Goal: Book appointment/travel/reservation

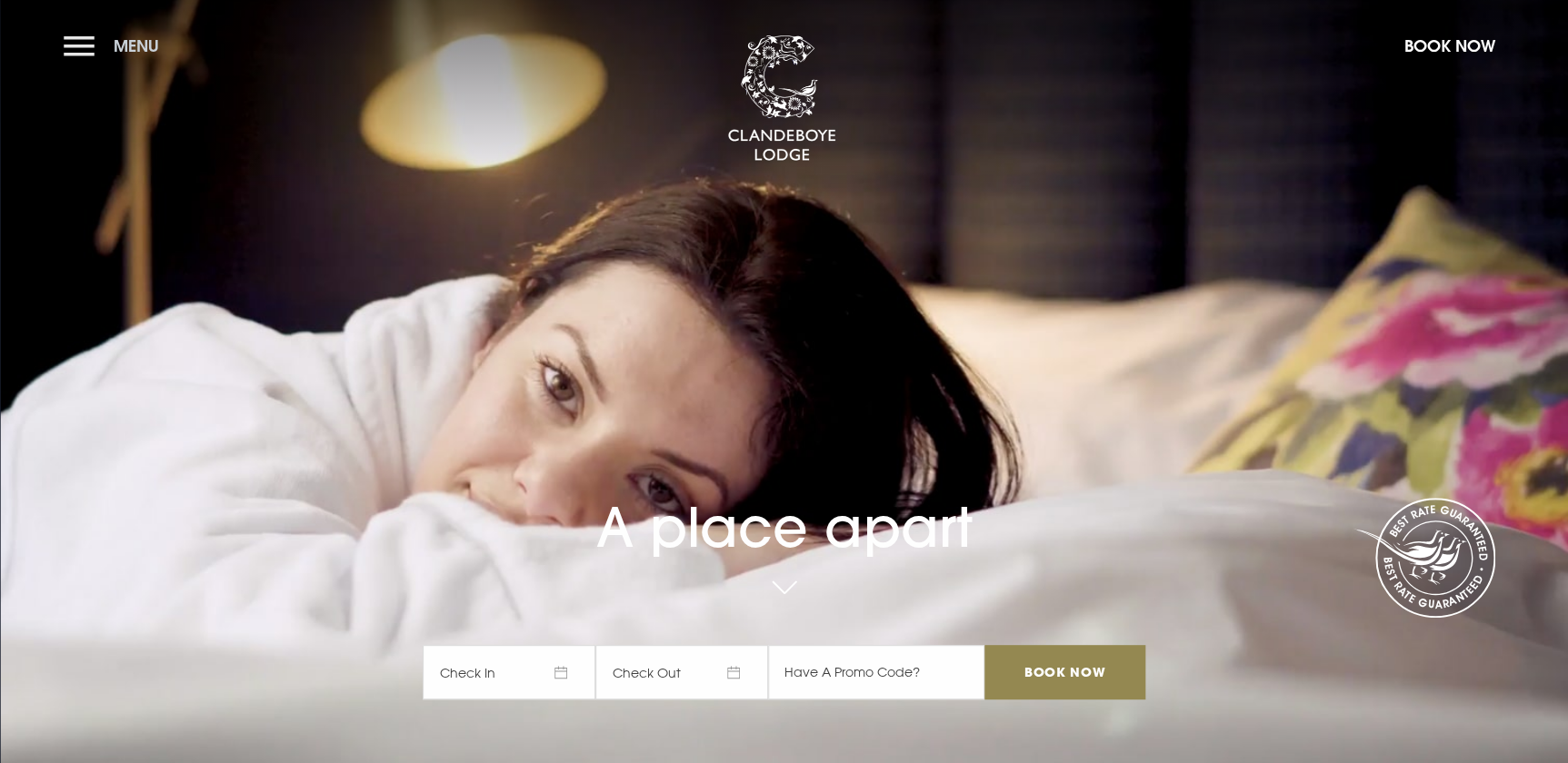
click at [87, 46] on button "Menu" at bounding box center [116, 46] width 105 height 39
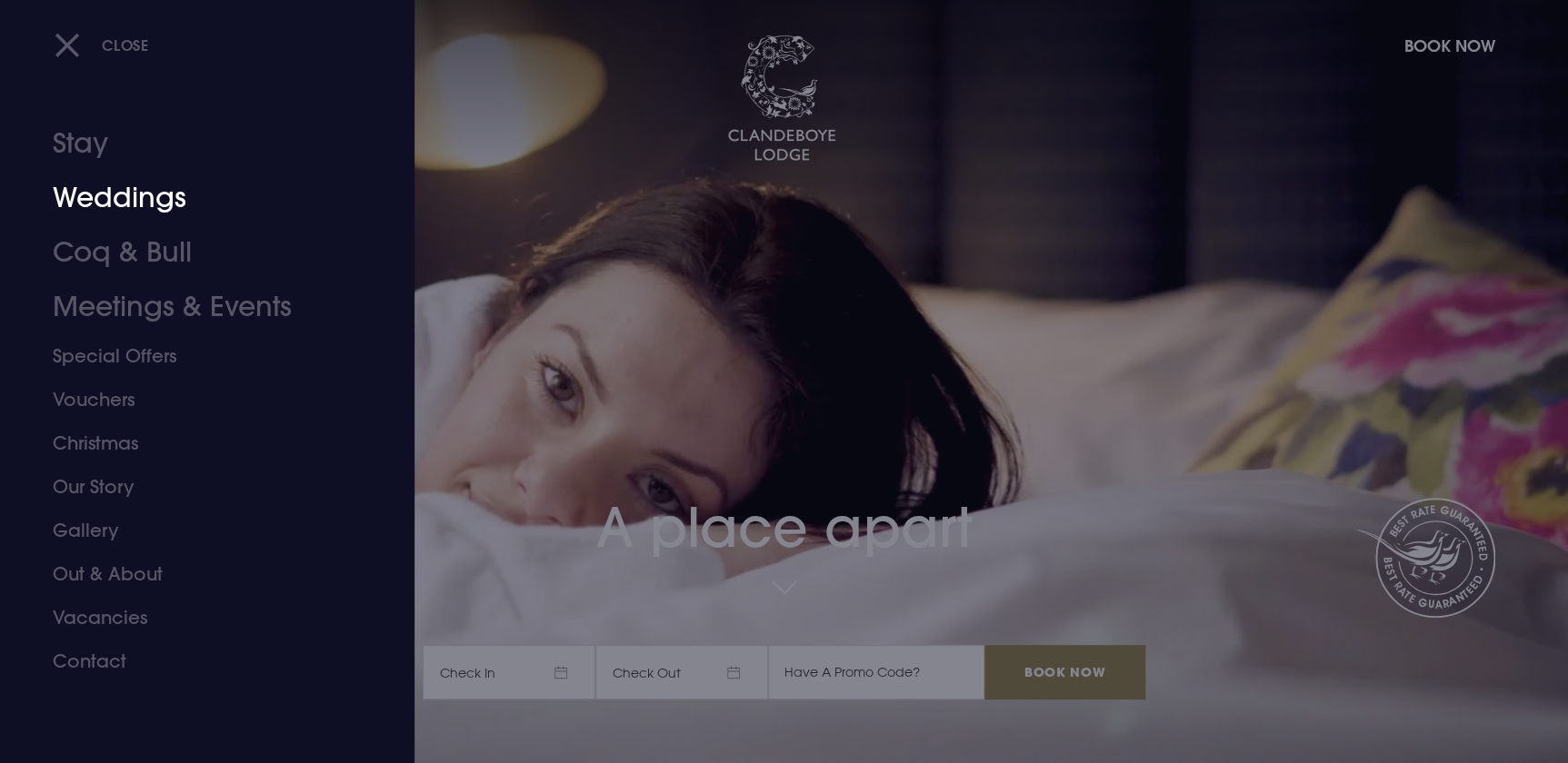
click at [110, 196] on link "Weddings" at bounding box center [195, 198] width 287 height 54
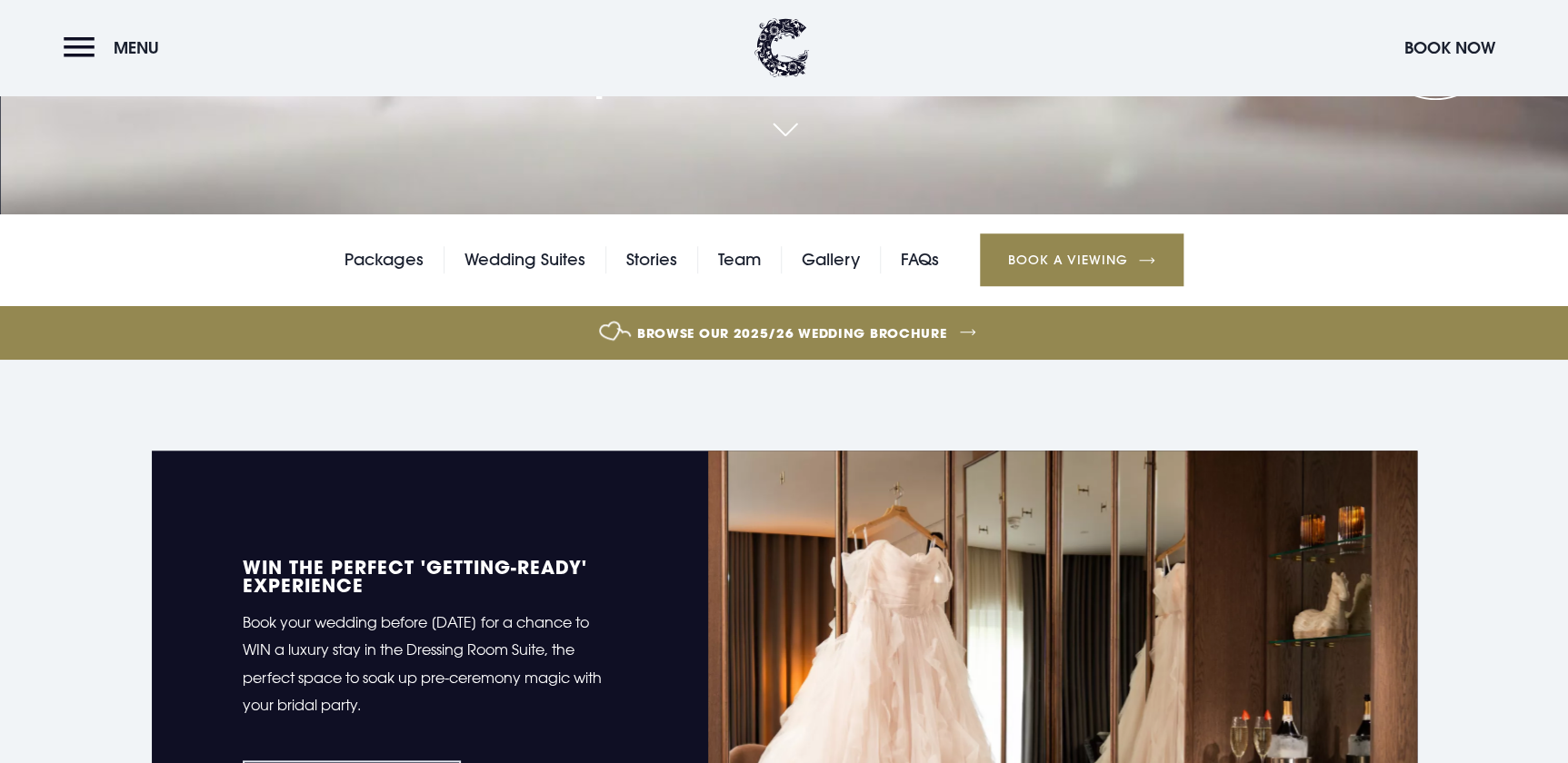
scroll to position [578, 0]
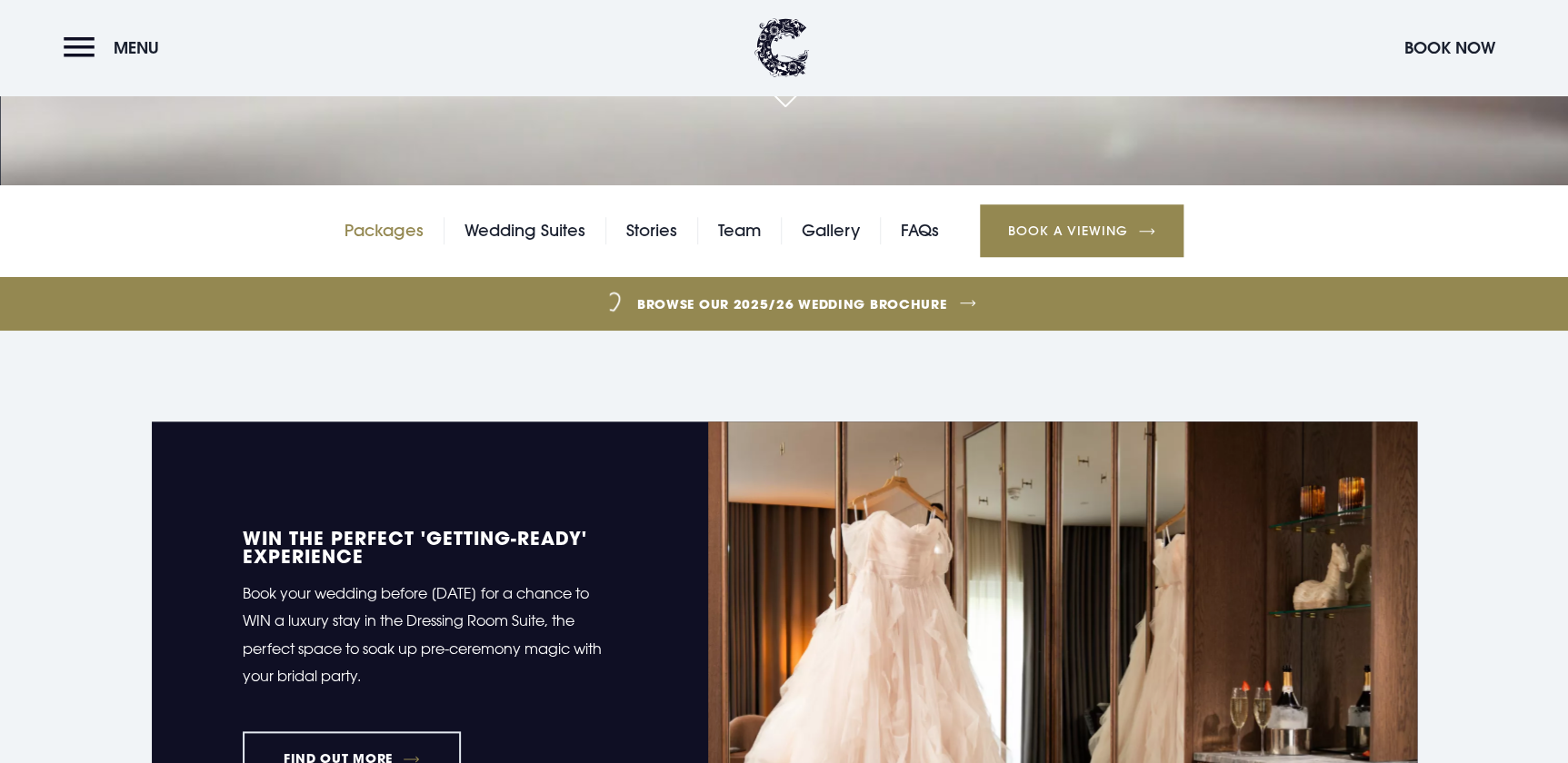
click at [380, 223] on link "Packages" at bounding box center [384, 230] width 79 height 27
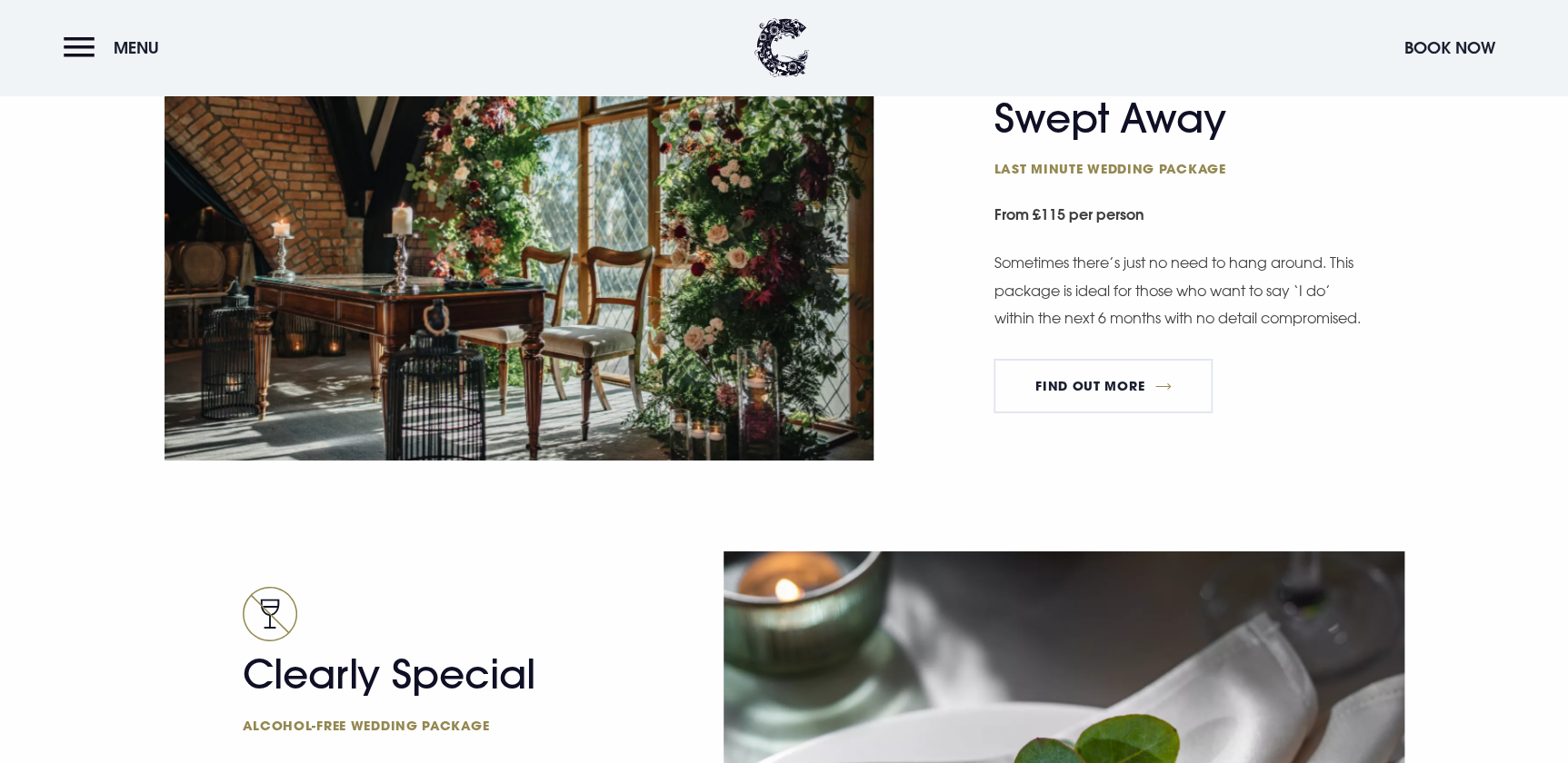
scroll to position [2890, 0]
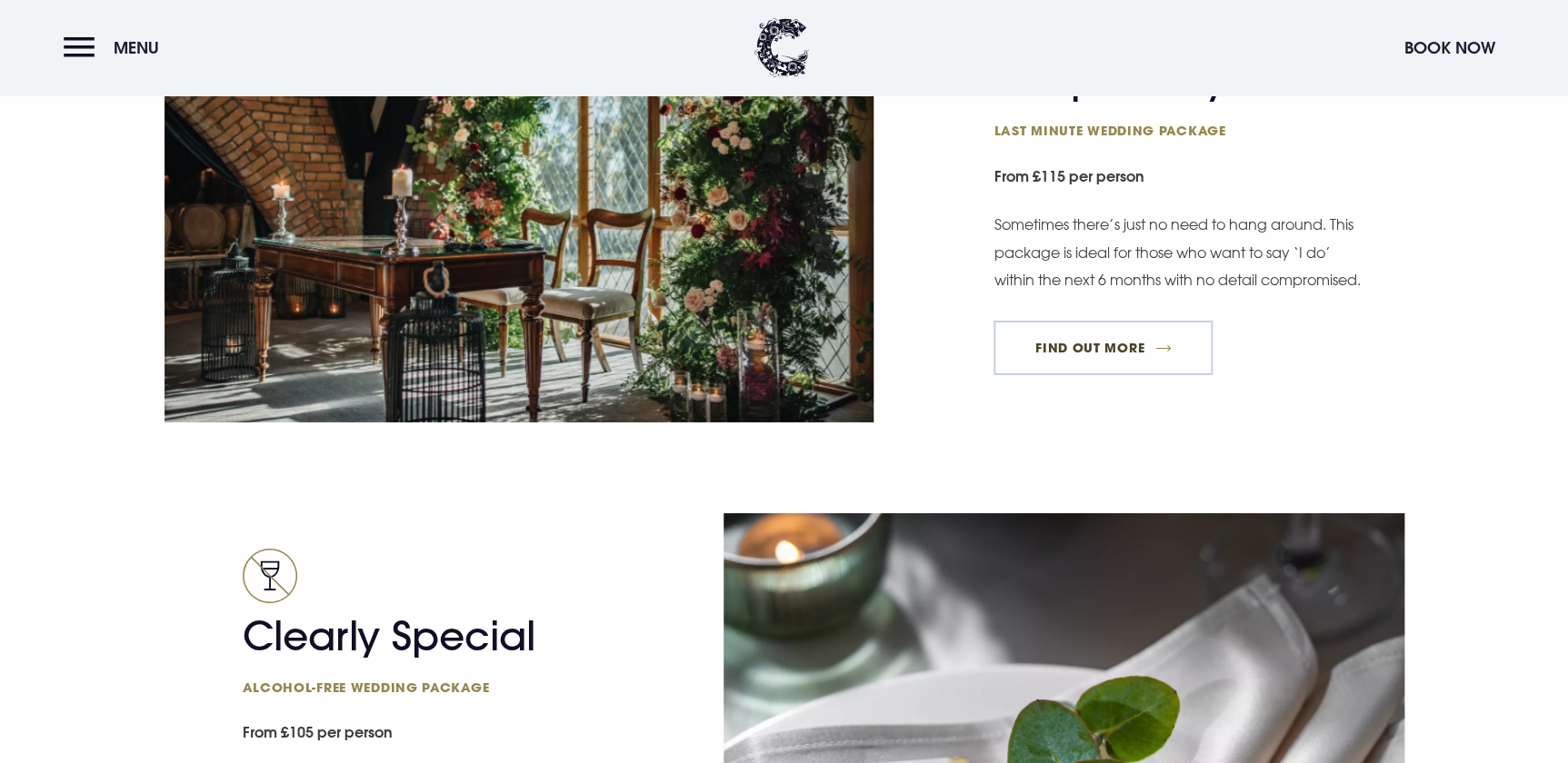
click at [1158, 360] on link "FIND OUT MORE" at bounding box center [1103, 347] width 219 height 54
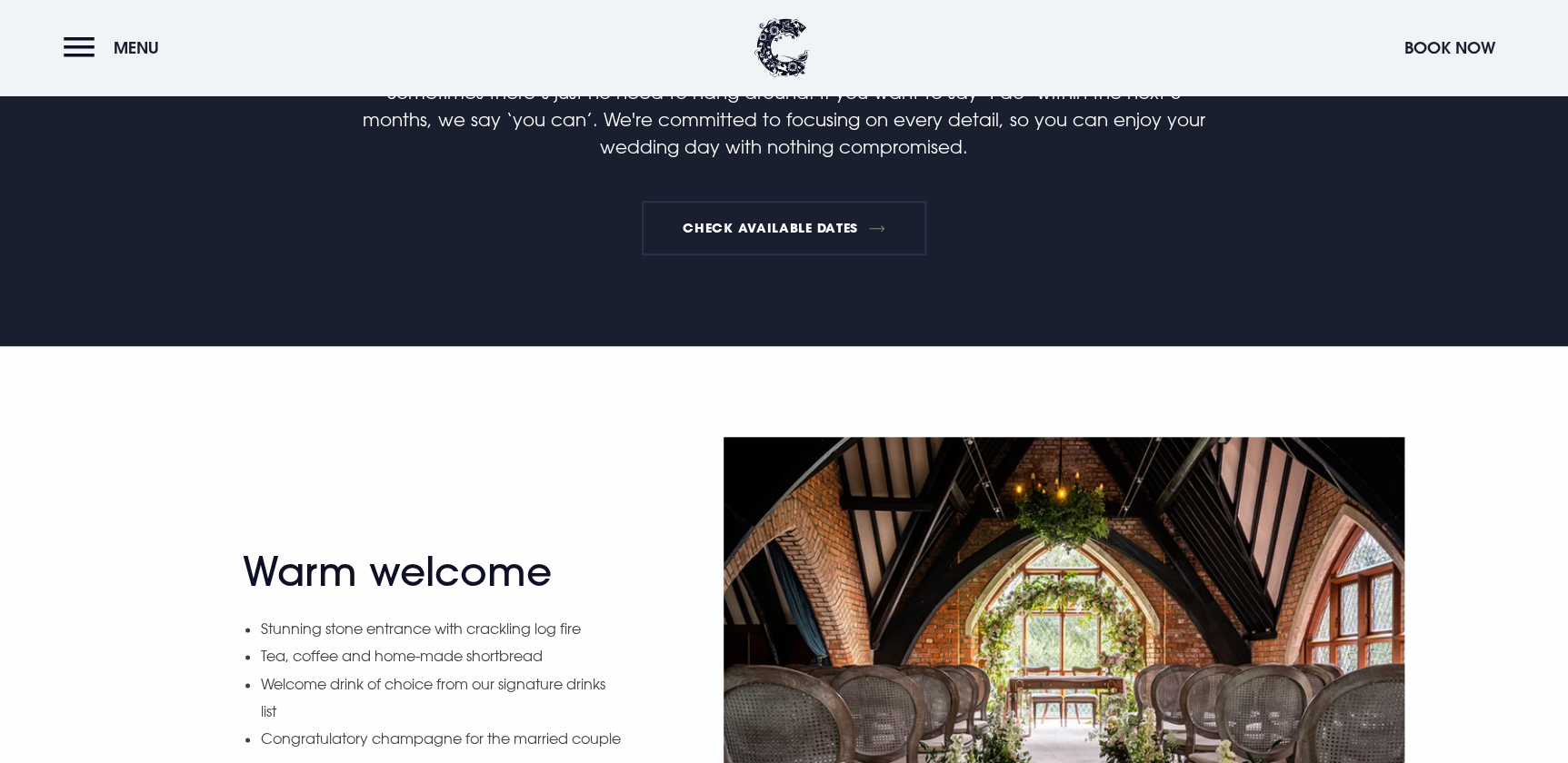
scroll to position [495, 0]
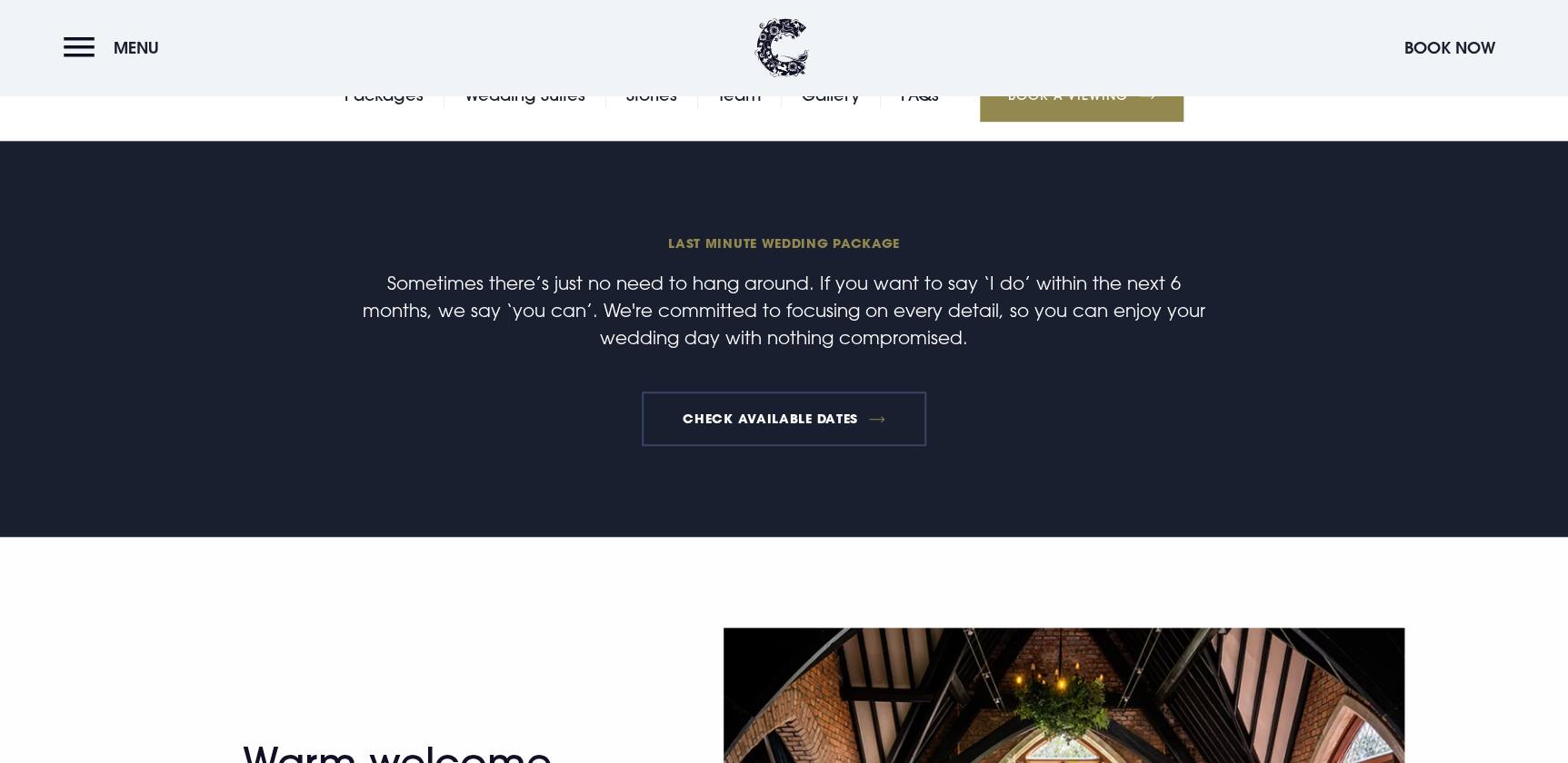
click at [826, 410] on link "Check available dates" at bounding box center [784, 418] width 284 height 54
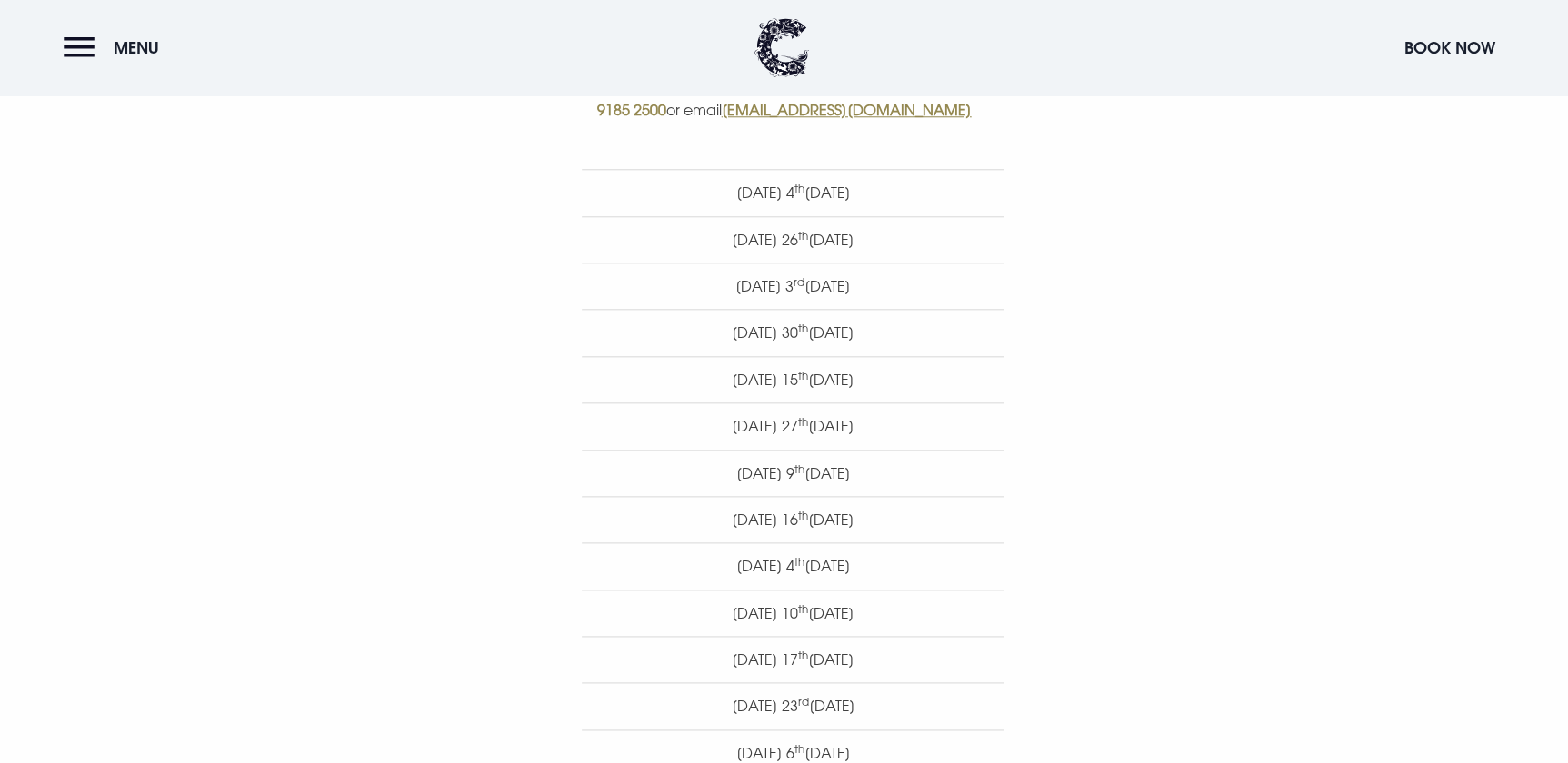
scroll to position [909, 0]
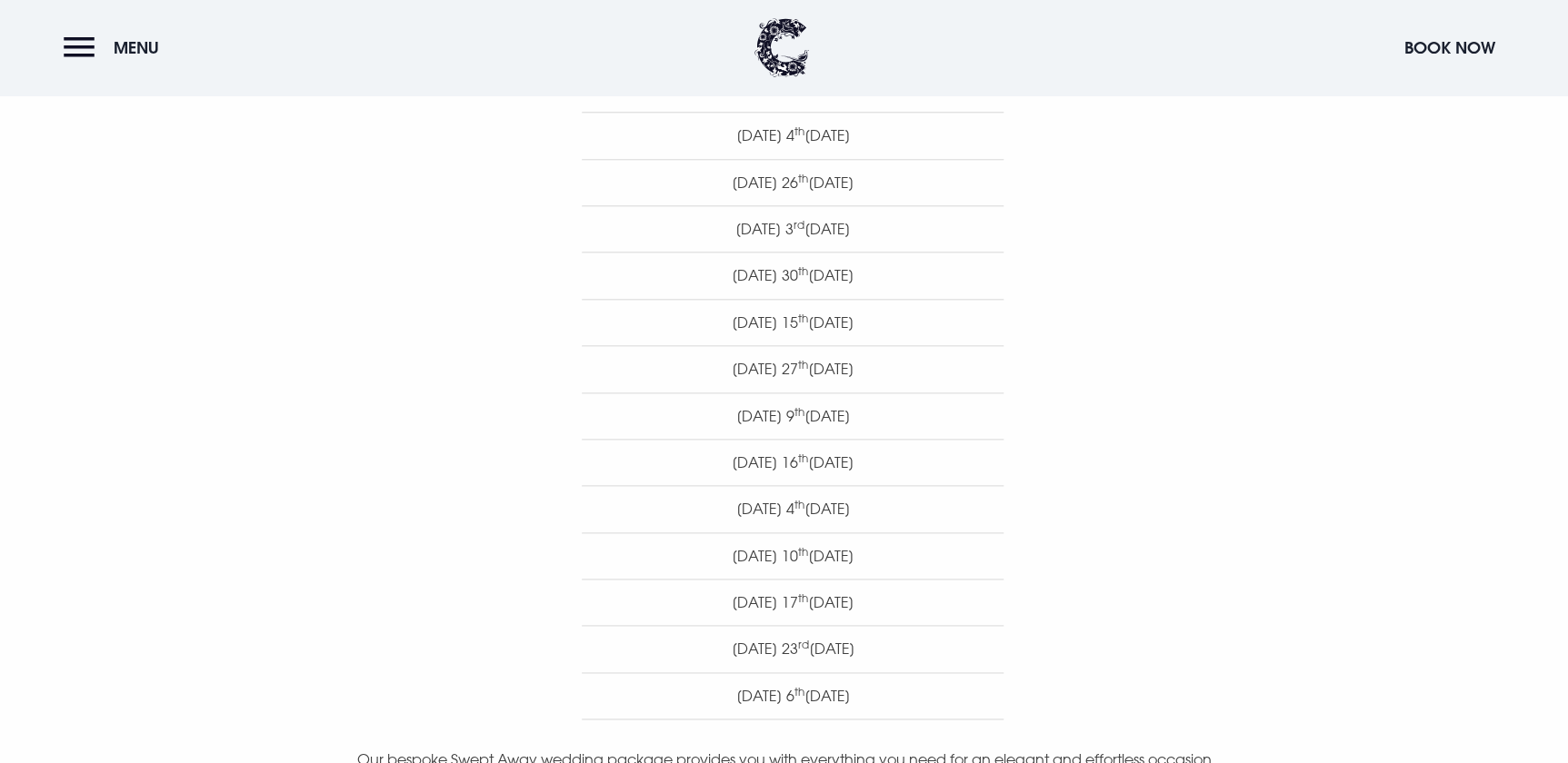
click at [1266, 533] on ul "Thursday 4 th September 2025 Friday 26 th September 2025 Friday 3 rd October 20…" at bounding box center [792, 416] width 1033 height 608
